Goal: Task Accomplishment & Management: Manage account settings

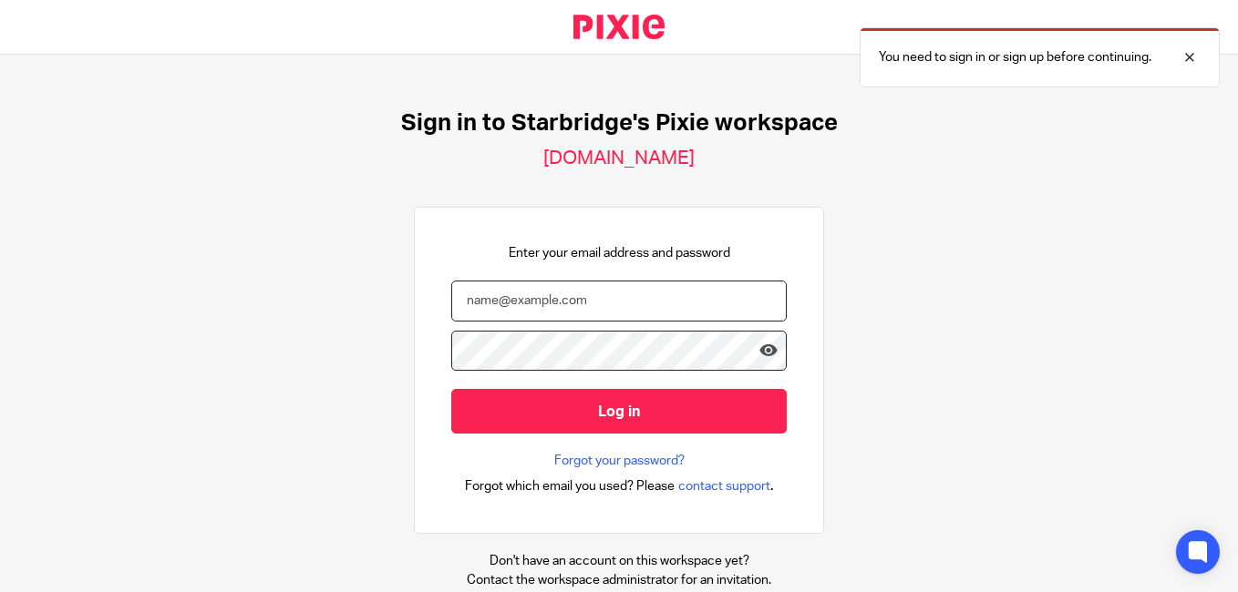
click at [629, 309] on input "email" at bounding box center [618, 301] width 335 height 41
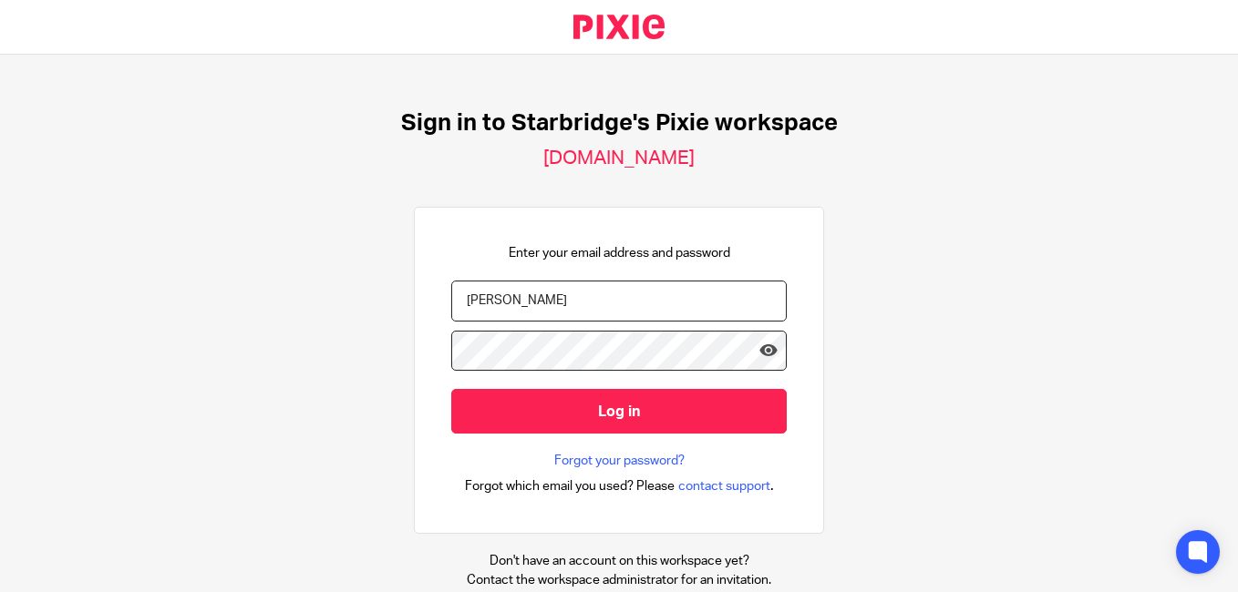
click at [596, 304] on input "vipul" at bounding box center [618, 301] width 335 height 41
paste input ".rawal@confiancebizsol.com"
type input "vipul.rawal@confiancebizsol.com"
click at [451, 389] on input "Log in" at bounding box center [618, 411] width 335 height 45
